Goal: Task Accomplishment & Management: Use online tool/utility

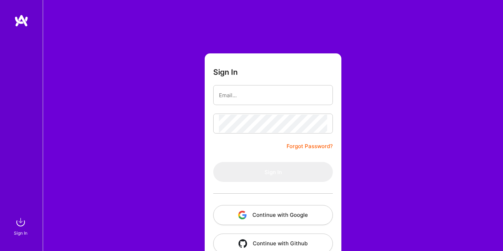
scroll to position [16, 0]
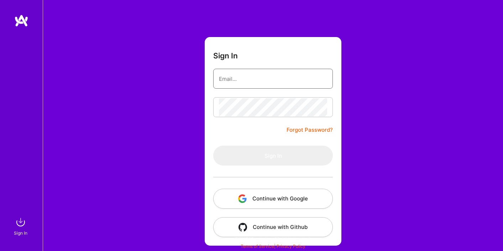
type input "[EMAIL_ADDRESS][DOMAIN_NAME]"
click at [273, 156] on button "Sign In" at bounding box center [273, 156] width 120 height 20
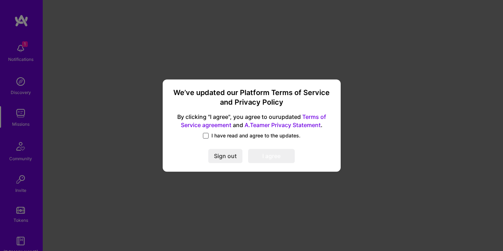
click at [205, 134] on span at bounding box center [206, 136] width 6 height 6
click at [0, 0] on input "I have read and agree to the updates." at bounding box center [0, 0] width 0 height 0
click at [266, 159] on button "I agree" at bounding box center [271, 156] width 47 height 14
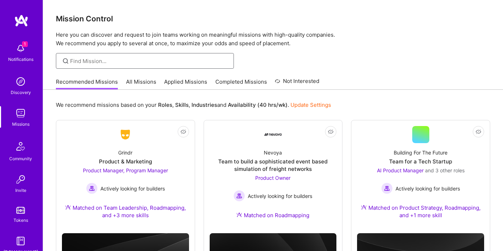
click at [176, 64] on input at bounding box center [149, 60] width 158 height 7
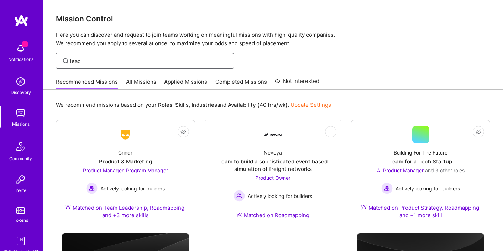
type input "lead"
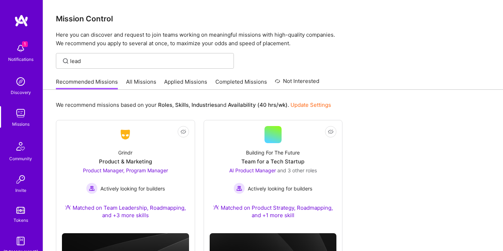
click at [142, 82] on link "All Missions" at bounding box center [141, 84] width 30 height 12
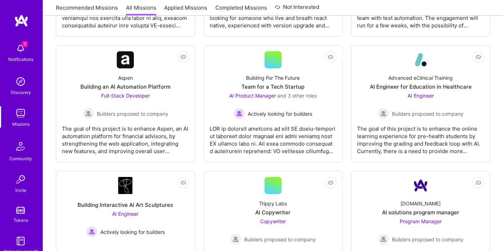
scroll to position [753, 0]
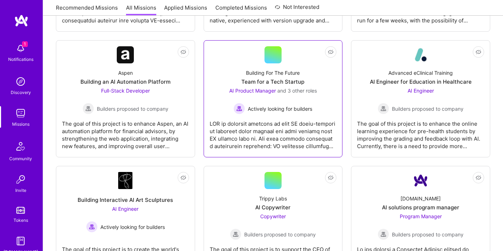
click at [310, 70] on div "Building For The Future Team for a Tech Startup AI Product Manager and 3 other …" at bounding box center [273, 88] width 127 height 51
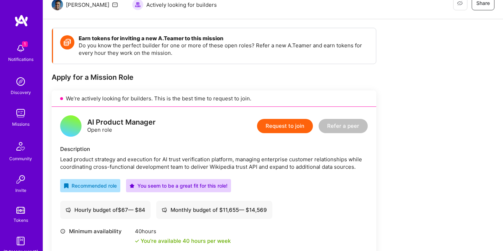
scroll to position [77, 0]
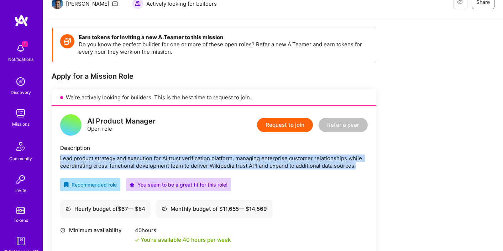
drag, startPoint x: 360, startPoint y: 166, endPoint x: 56, endPoint y: 157, distance: 304.5
click at [56, 157] on div "AI Product Manager Open role Request to join Refer a peer Description Lead prod…" at bounding box center [214, 221] width 325 height 230
copy div "Lead product strategy and execution for AI trust verification platform, managin…"
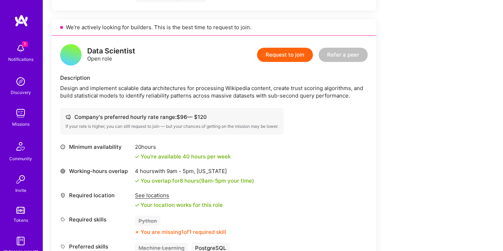
scroll to position [374, 0]
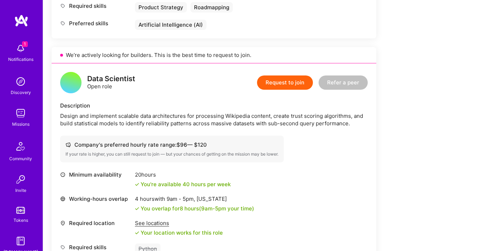
click at [21, 119] on img at bounding box center [21, 113] width 14 height 14
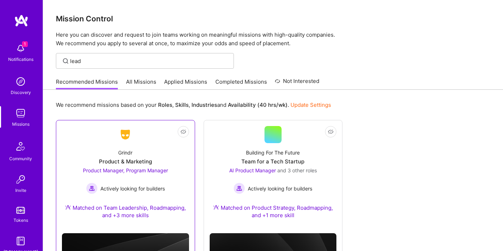
click at [109, 172] on span "Product Manager, Program Manager" at bounding box center [125, 170] width 85 height 6
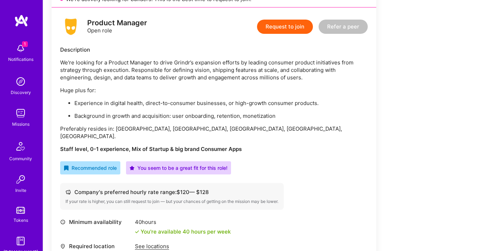
scroll to position [177, 0]
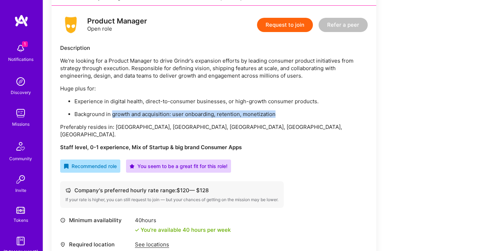
drag, startPoint x: 113, startPoint y: 114, endPoint x: 274, endPoint y: 115, distance: 161.3
click at [274, 115] on p "Background in growth and acquisition: user onboarding, retention, monetization" at bounding box center [220, 113] width 293 height 7
copy p "growth and acquisition: user onboarding, retention, monetization"
click at [214, 131] on div "We're looking for a Product Manager to drive Grindr’s expansion efforts by lead…" at bounding box center [214, 104] width 308 height 94
drag, startPoint x: 249, startPoint y: 137, endPoint x: 46, endPoint y: 46, distance: 222.3
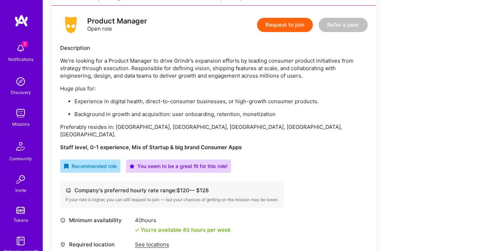
copy div "Description We're looking for a Product Manager to drive Grindr’s expansion eff…"
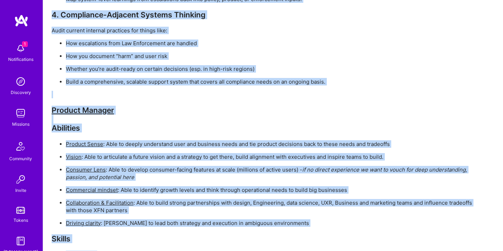
scroll to position [2265, 0]
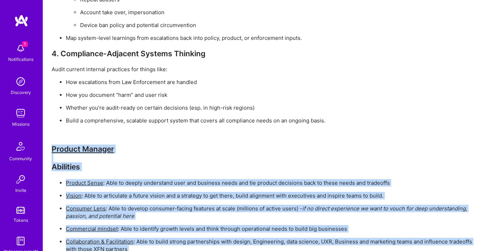
drag, startPoint x: 338, startPoint y: 213, endPoint x: 44, endPoint y: 132, distance: 304.8
copy div "Loremip Dolorsi Ametconse Adipisc Elits : Doei te incidi utlaboreet dolo mag al…"
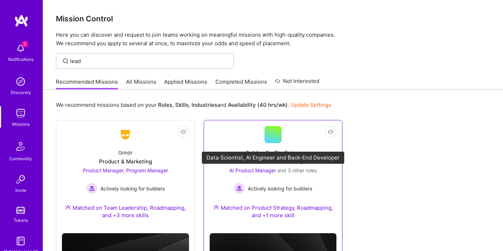
click at [258, 171] on span "AI Product Manager" at bounding box center [252, 170] width 47 height 6
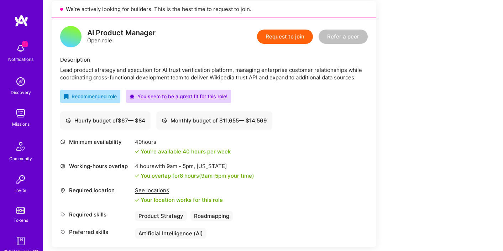
scroll to position [159, 0]
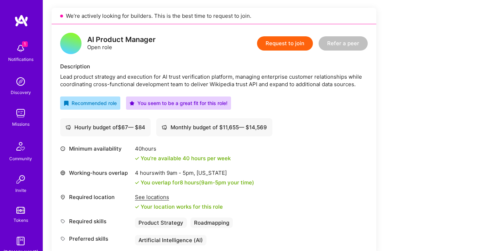
click at [115, 42] on div "AI Product Manager" at bounding box center [121, 39] width 68 height 7
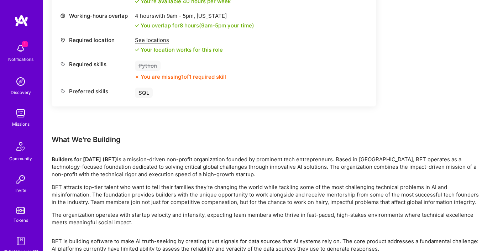
scroll to position [1093, 0]
drag, startPoint x: 457, startPoint y: 227, endPoint x: 54, endPoint y: 142, distance: 411.4
copy div "What We're Building Builders for [DATE] (BFT) is a mission-driven non-profit or…"
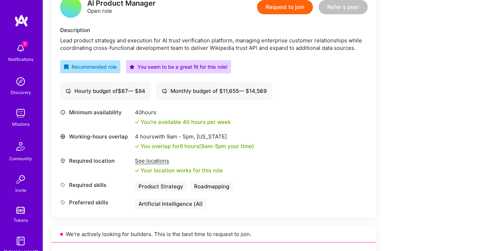
scroll to position [194, 0]
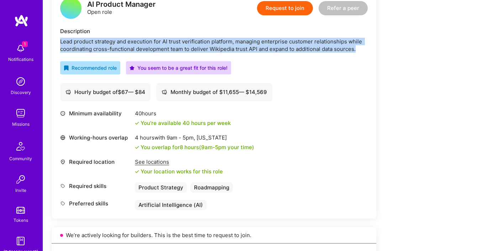
drag, startPoint x: 58, startPoint y: 40, endPoint x: 376, endPoint y: 51, distance: 317.8
click at [376, 51] on div "AI Product Manager Open role Request to join Refer a peer Description Lead prod…" at bounding box center [214, 104] width 325 height 230
copy div "Lead product strategy and execution for AI trust verification platform, managin…"
